Goal: Information Seeking & Learning: Learn about a topic

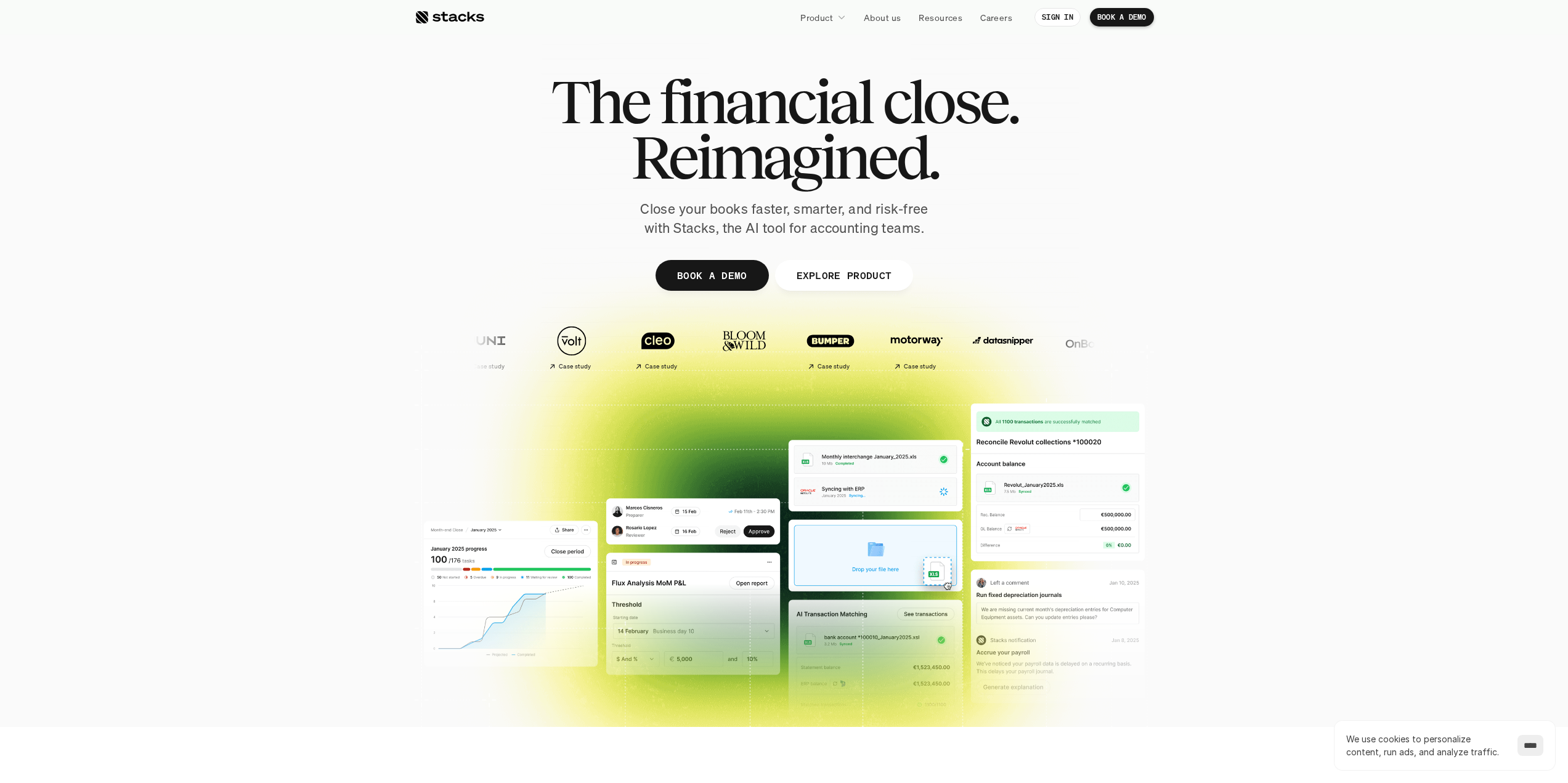
click at [460, 34] on nav "Product About us Resources Careers SIGN IN BOOK A DEMO" at bounding box center [784, 17] width 1568 height 35
click at [456, 12] on div at bounding box center [449, 16] width 70 height 15
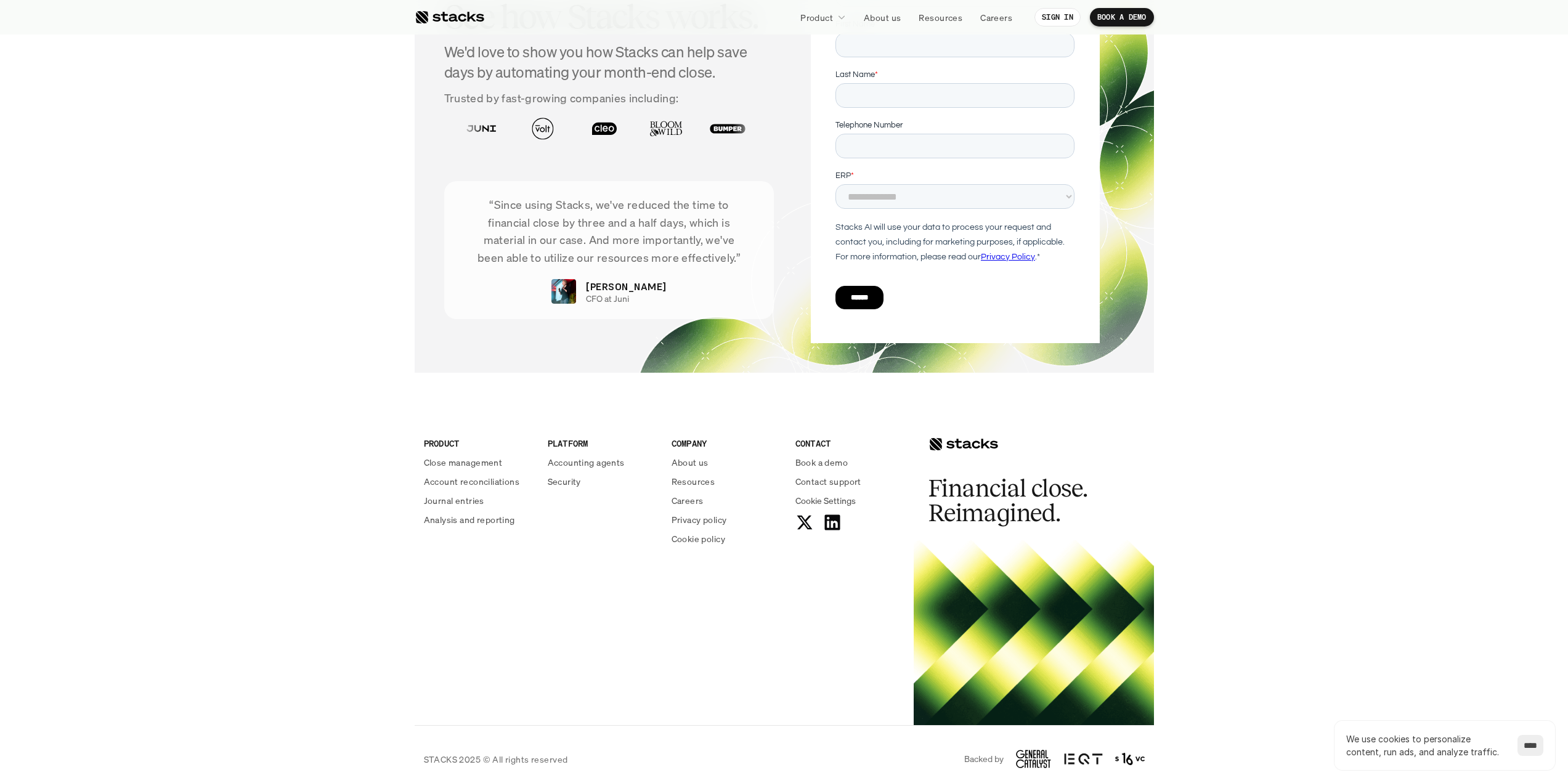
scroll to position [4200, 0]
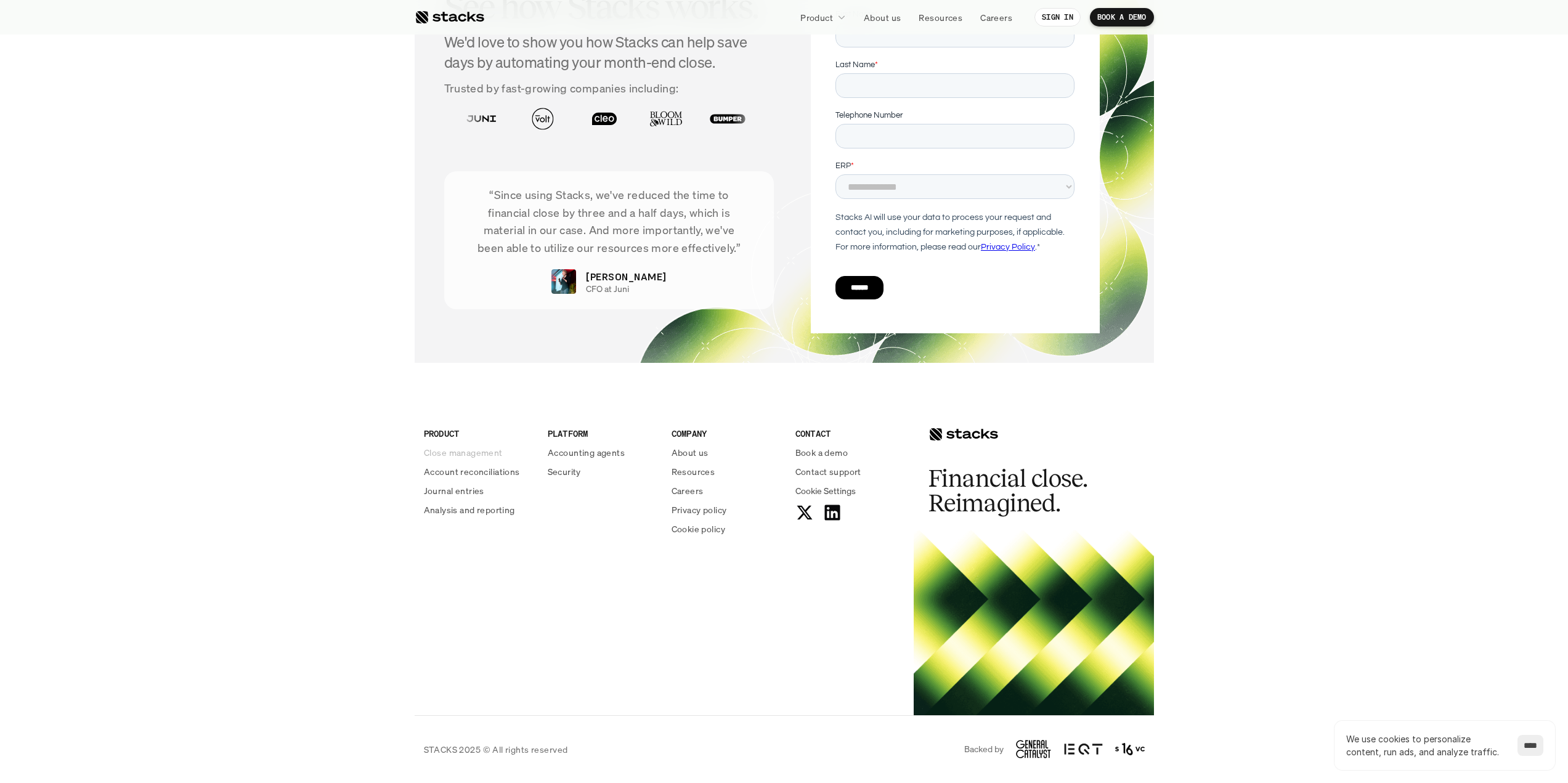
click at [494, 453] on p "Close management" at bounding box center [463, 452] width 79 height 13
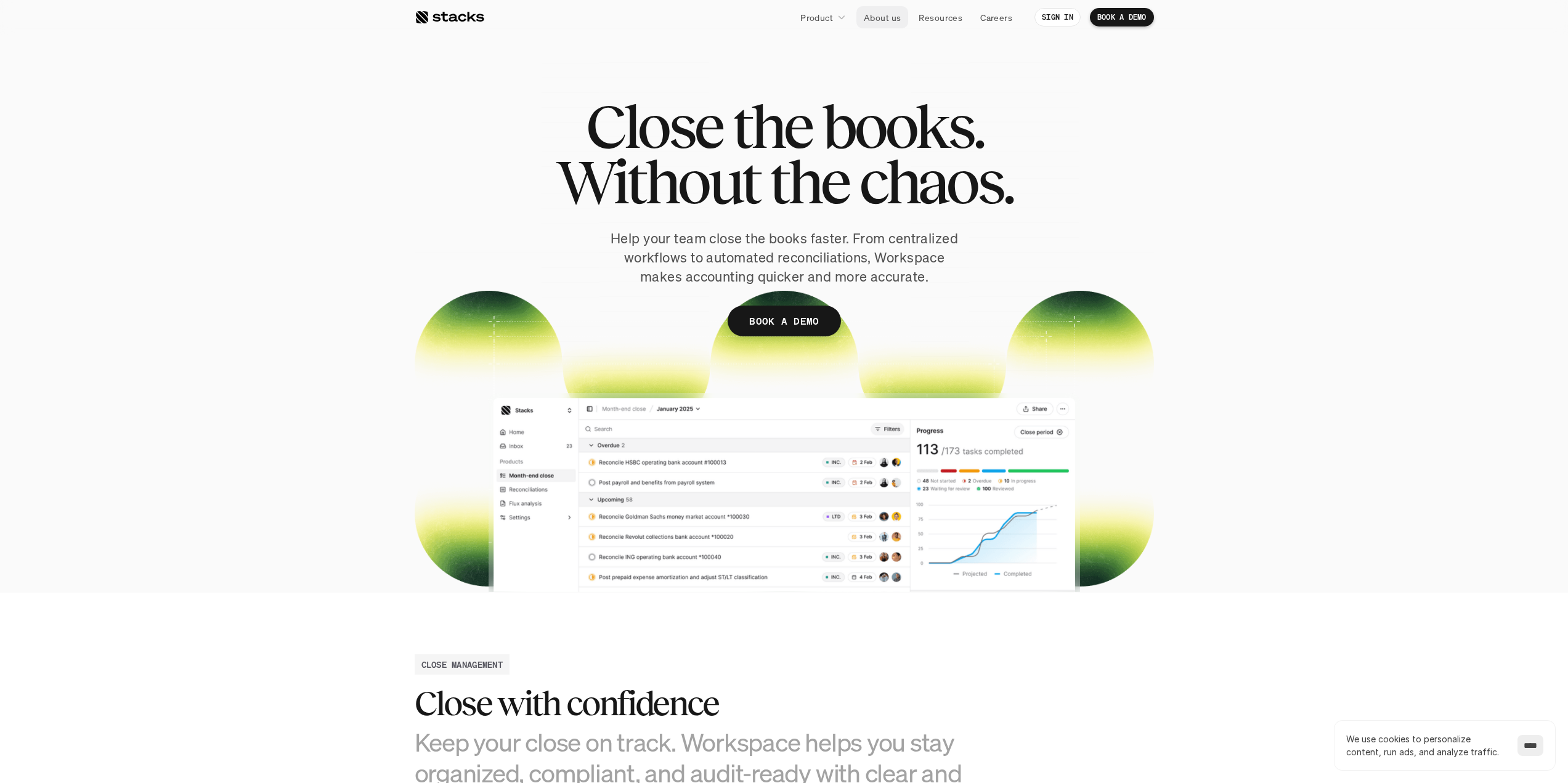
click at [897, 17] on p "About us" at bounding box center [882, 17] width 37 height 13
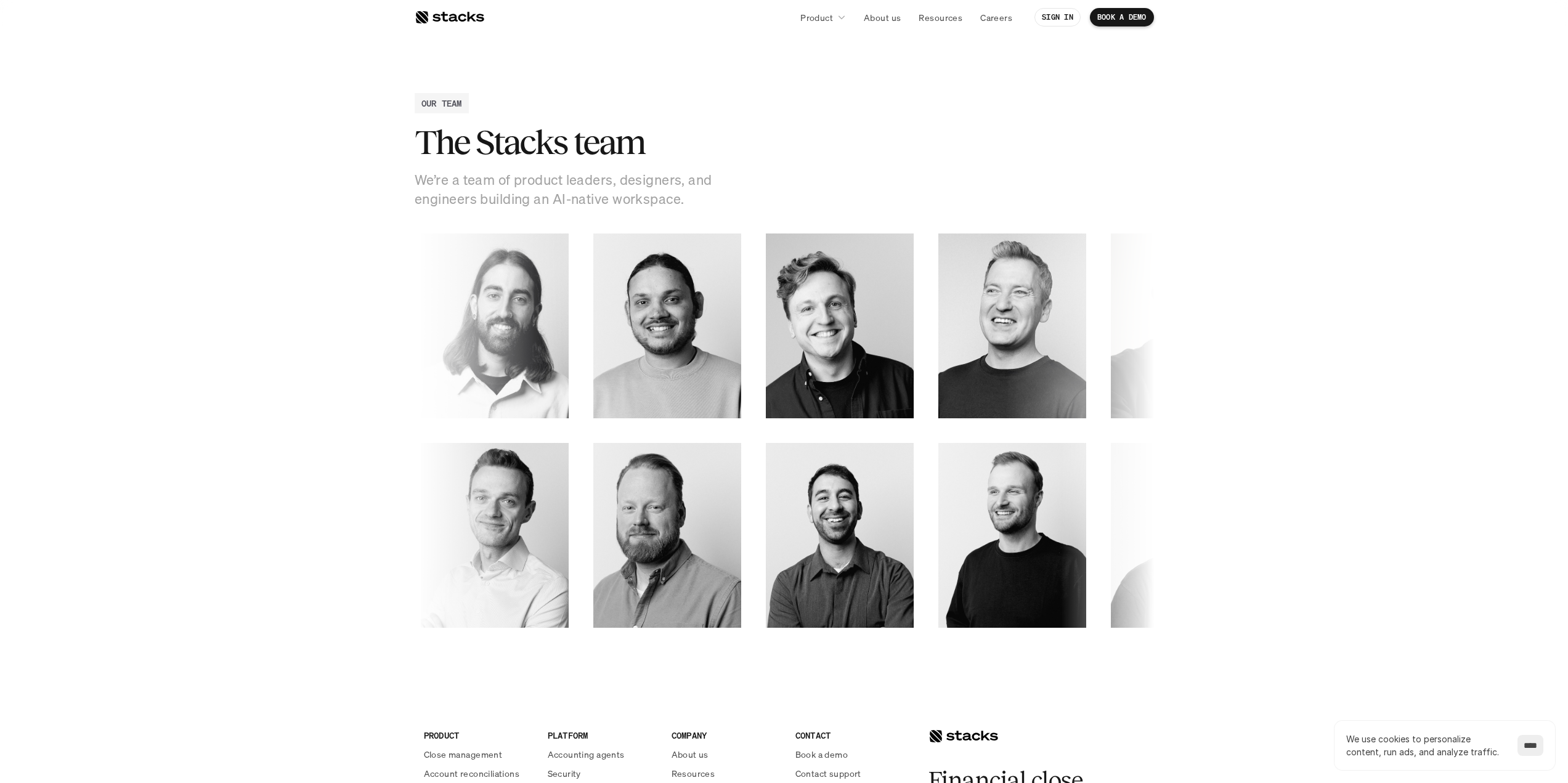
scroll to position [1904, 0]
